Goal: Browse casually: Explore the website without a specific task or goal

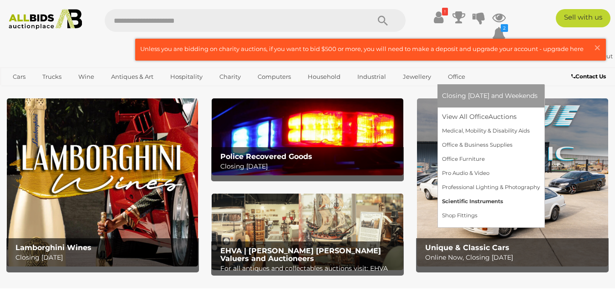
click at [452, 200] on link "Scientific Instruments" at bounding box center [491, 201] width 98 height 14
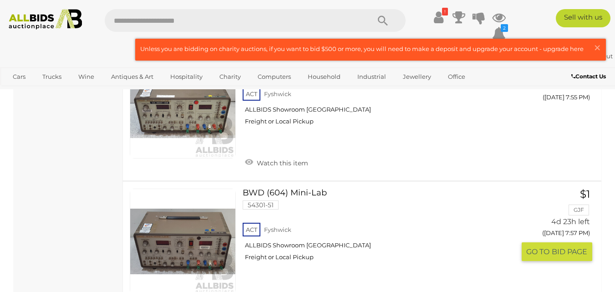
scroll to position [2232, 0]
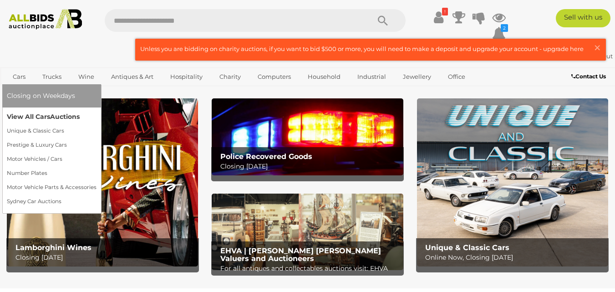
click at [39, 116] on link "View All Cars Auctions" at bounding box center [52, 117] width 90 height 14
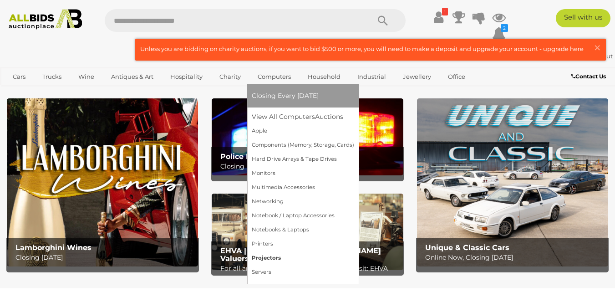
click at [269, 257] on link "Projectors" at bounding box center [303, 258] width 102 height 14
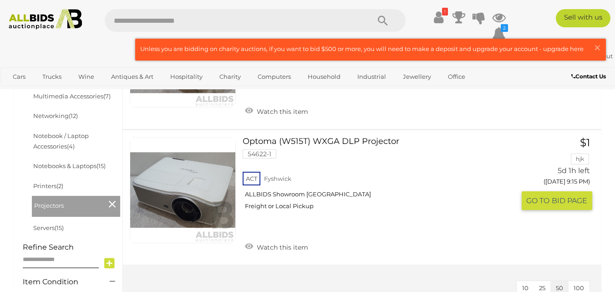
scroll to position [364, 0]
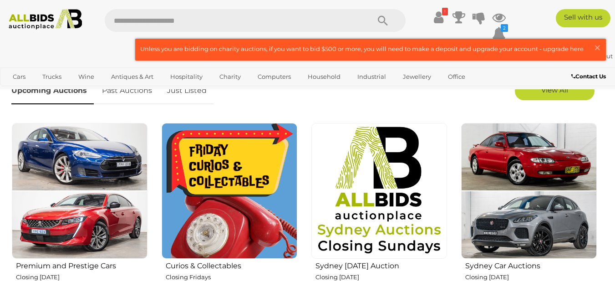
scroll to position [319, 0]
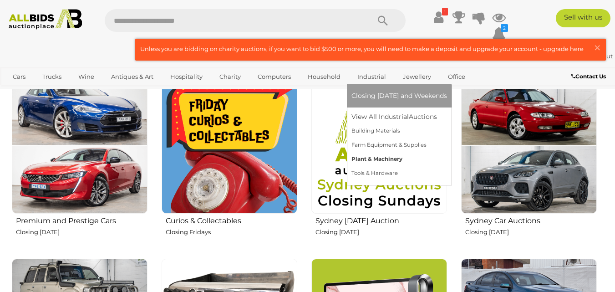
click at [366, 159] on link "Plant & Machinery" at bounding box center [400, 159] width 96 height 14
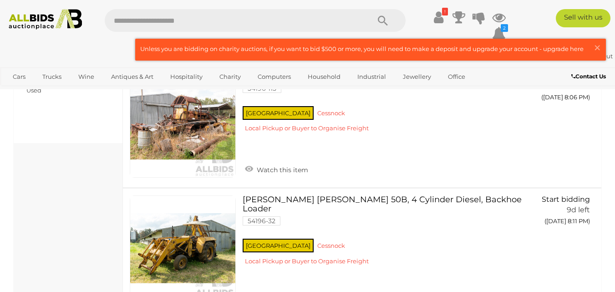
scroll to position [364, 0]
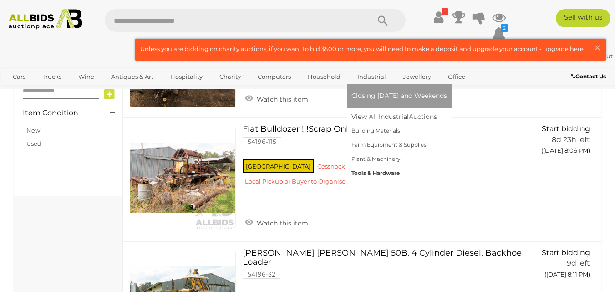
click at [376, 173] on link "Tools & Hardware" at bounding box center [400, 173] width 96 height 14
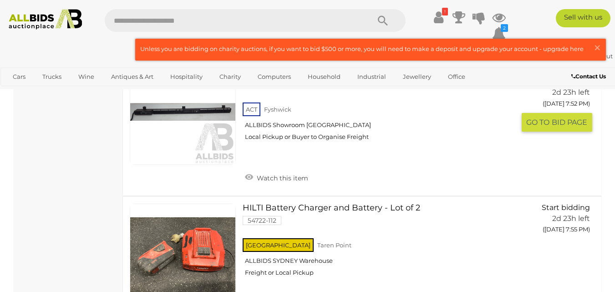
scroll to position [1731, 0]
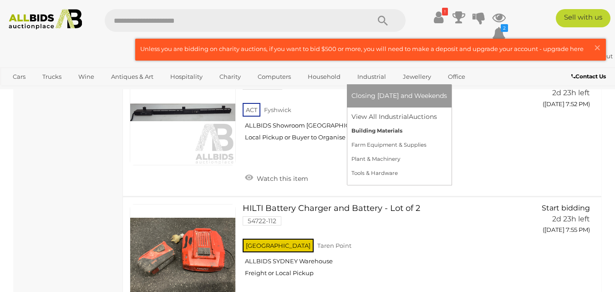
click at [376, 129] on link "Building Materials" at bounding box center [400, 131] width 96 height 14
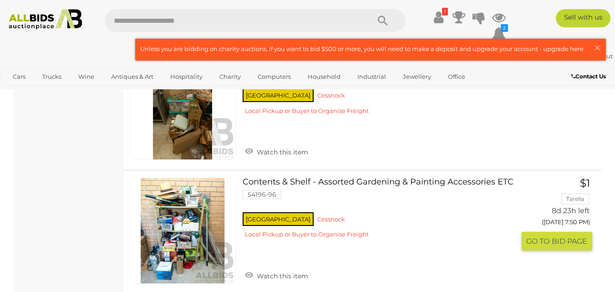
scroll to position [1685, 0]
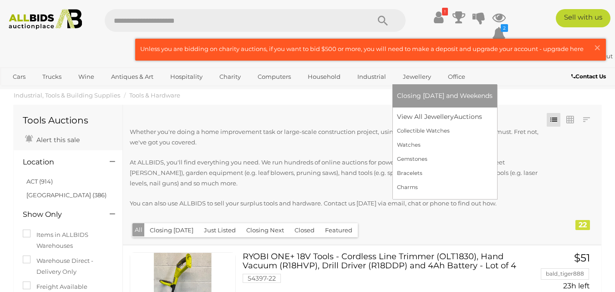
scroll to position [1731, 0]
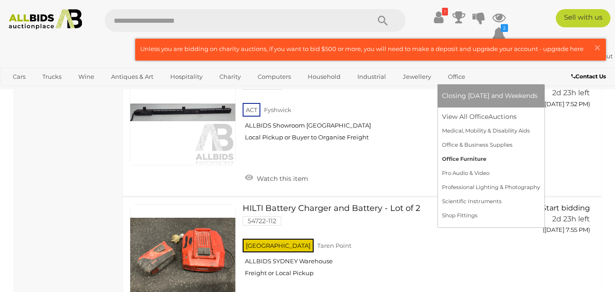
click at [459, 160] on link "Office Furniture" at bounding box center [491, 159] width 98 height 14
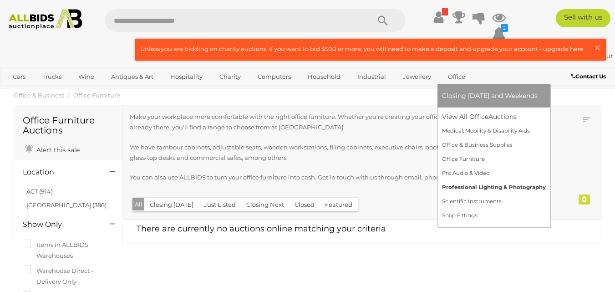
click at [458, 189] on link "Professional Lighting & Photography" at bounding box center [494, 187] width 104 height 14
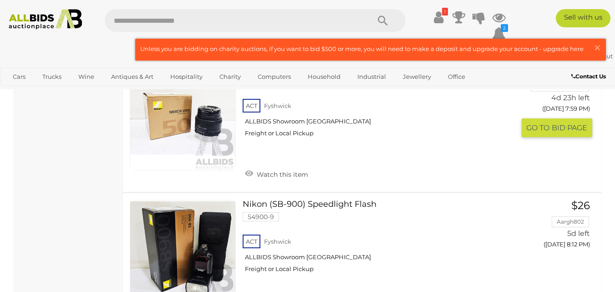
scroll to position [1048, 0]
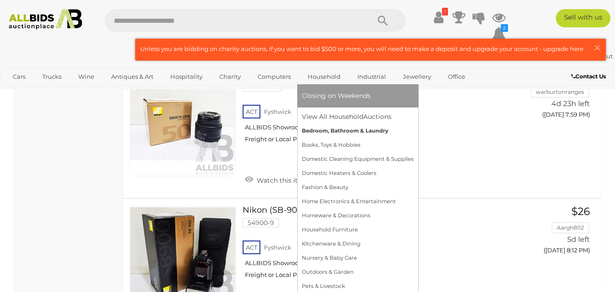
click at [331, 131] on link "Bedroom, Bathroom & Laundry" at bounding box center [358, 131] width 112 height 14
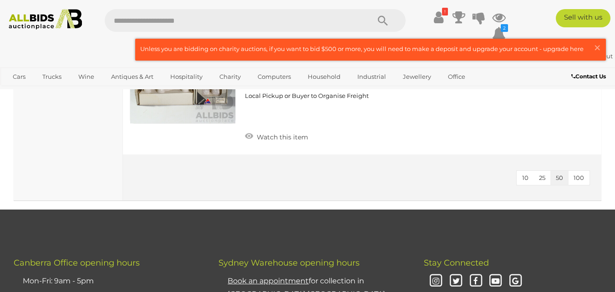
scroll to position [820, 0]
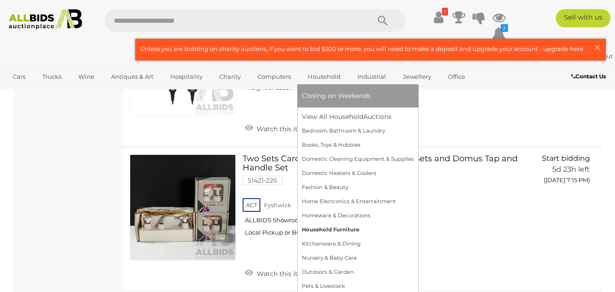
click at [336, 230] on link "Household Furniture" at bounding box center [358, 230] width 112 height 14
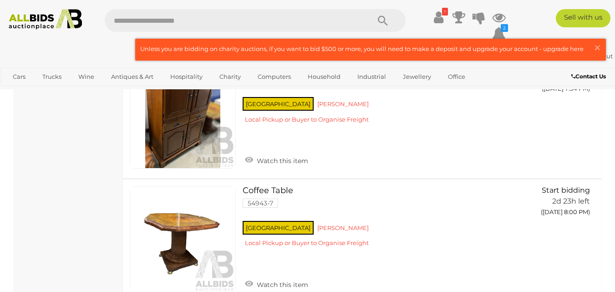
scroll to position [1139, 0]
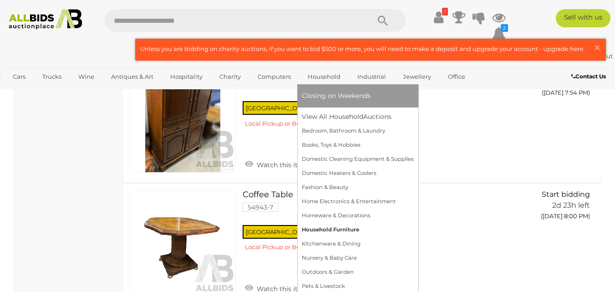
click at [342, 229] on link "Household Furniture" at bounding box center [358, 230] width 112 height 14
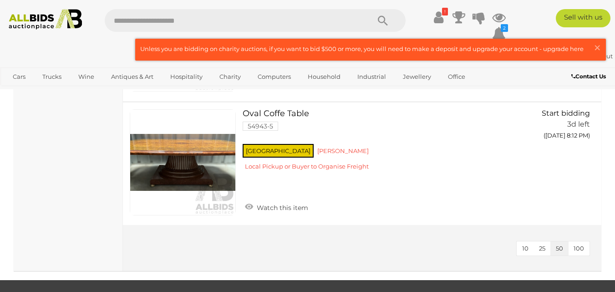
scroll to position [1412, 0]
